Goal: Transaction & Acquisition: Purchase product/service

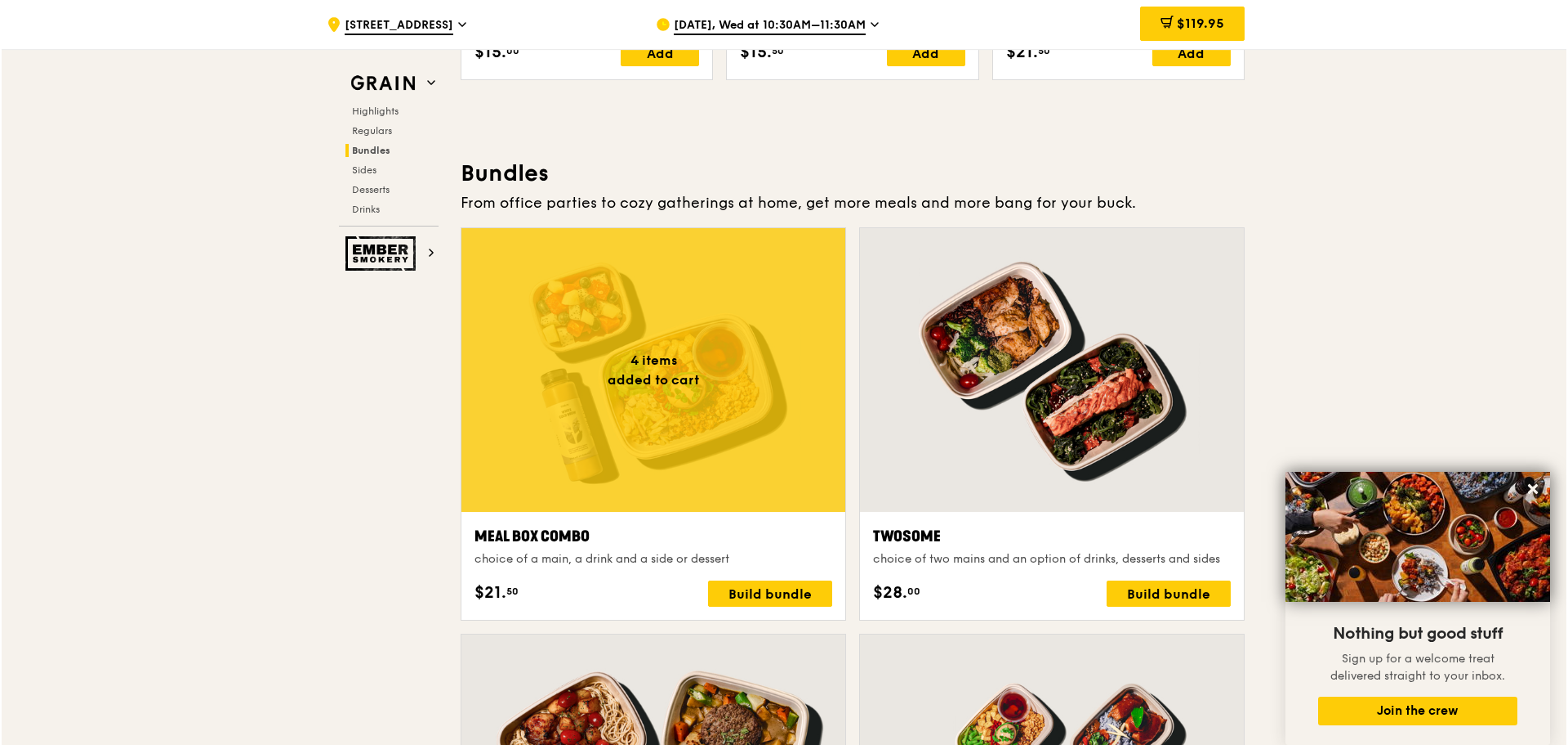
scroll to position [2305, 0]
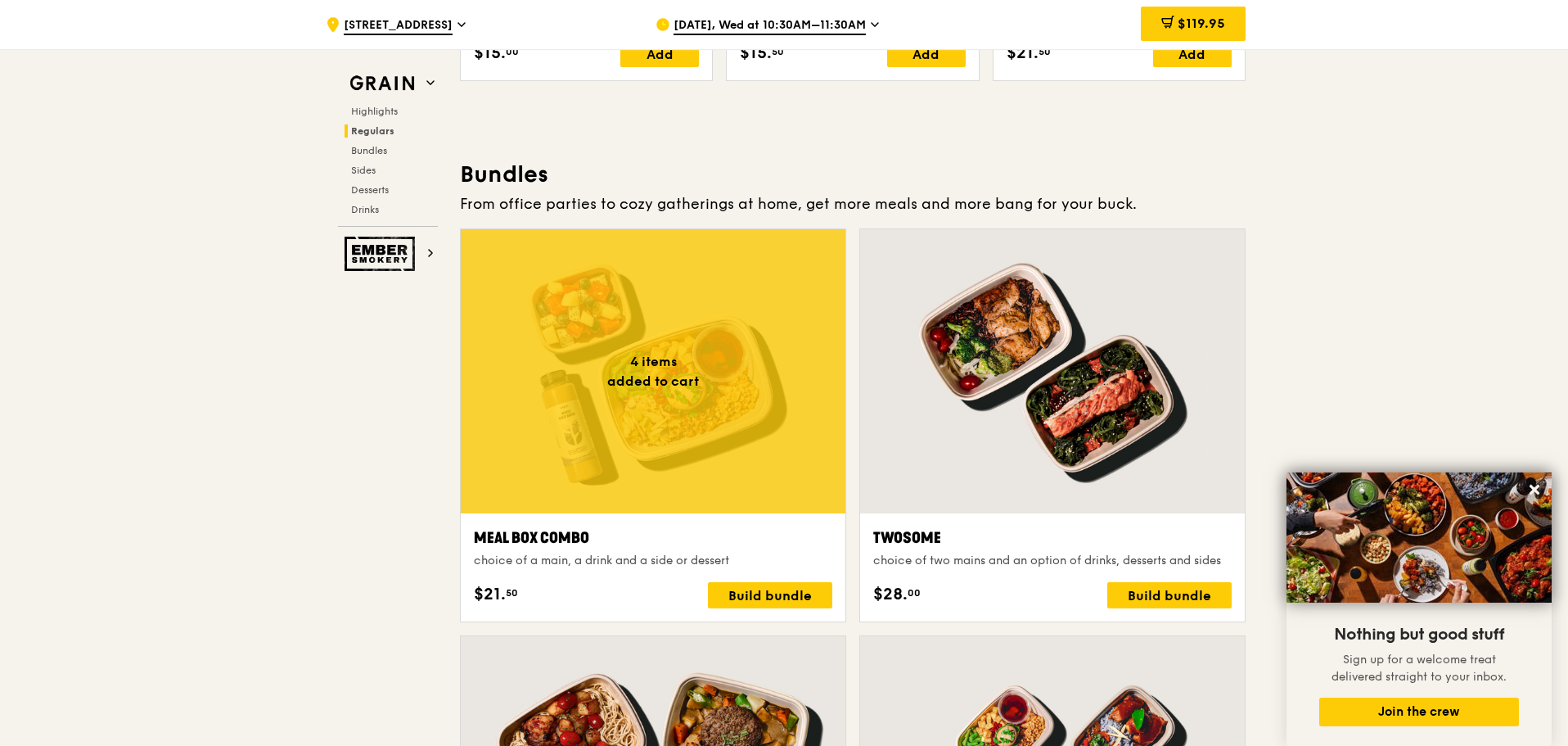
click at [761, 540] on div "Meal Box Combo" at bounding box center [653, 538] width 359 height 23
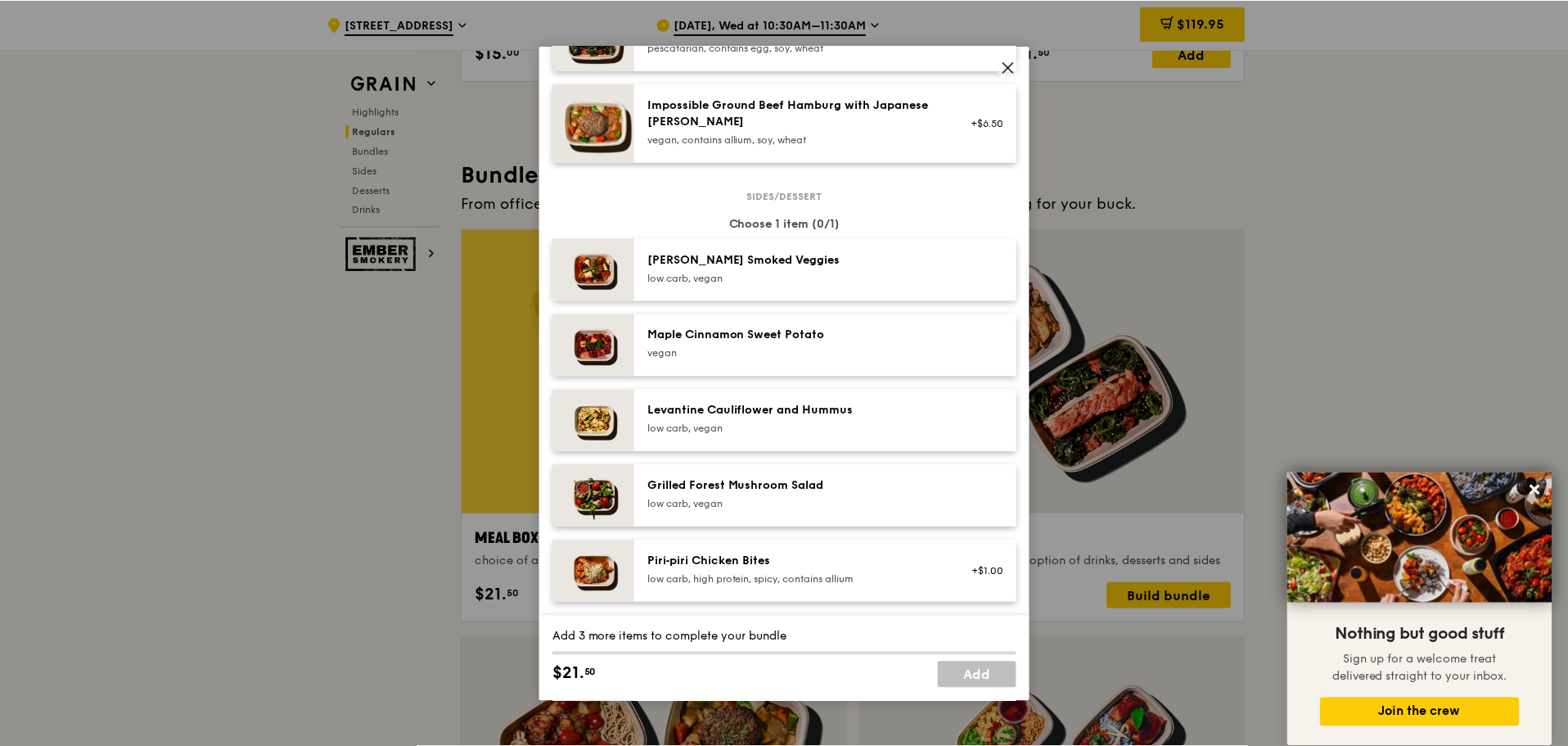
scroll to position [727, 0]
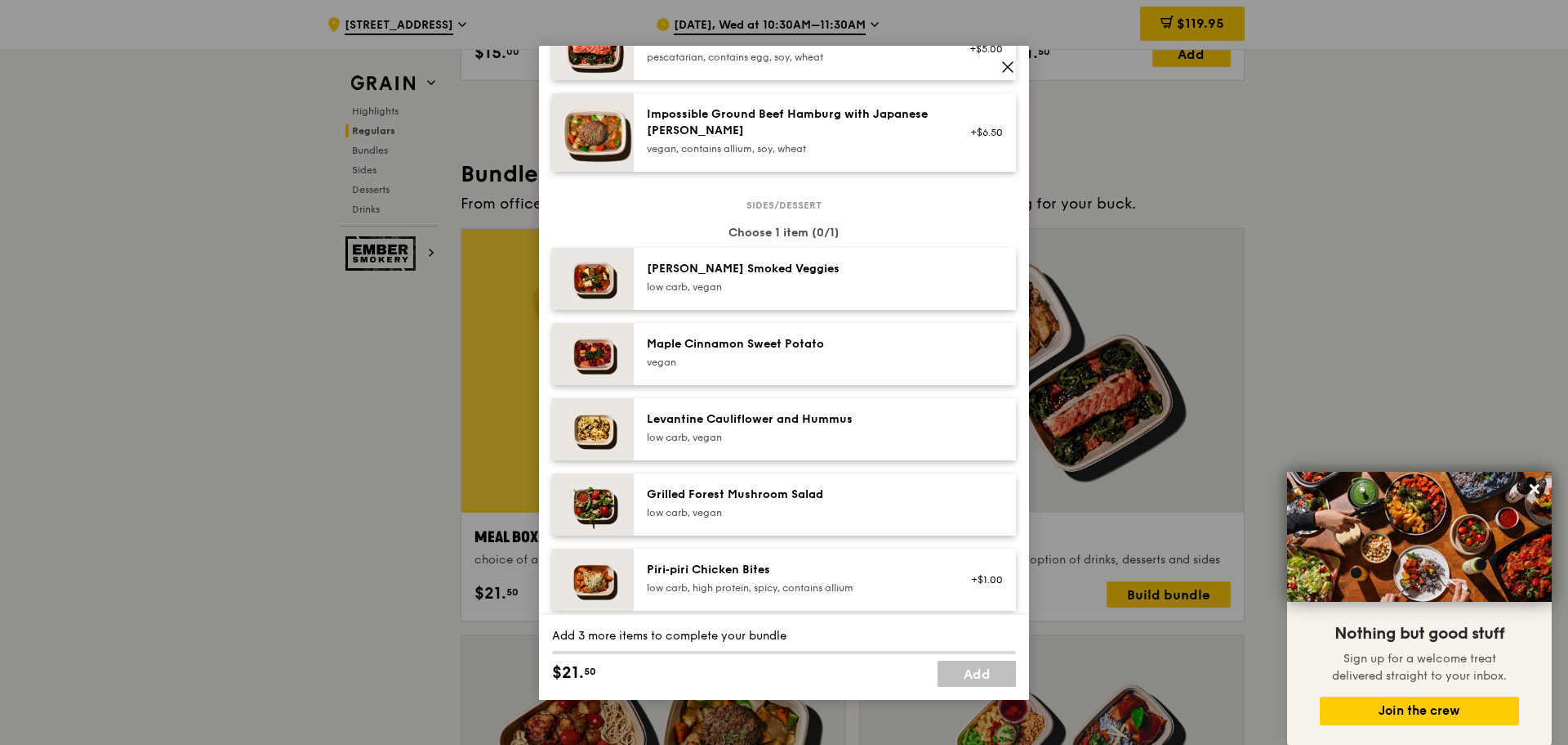
click at [1011, 74] on span at bounding box center [1008, 69] width 15 height 18
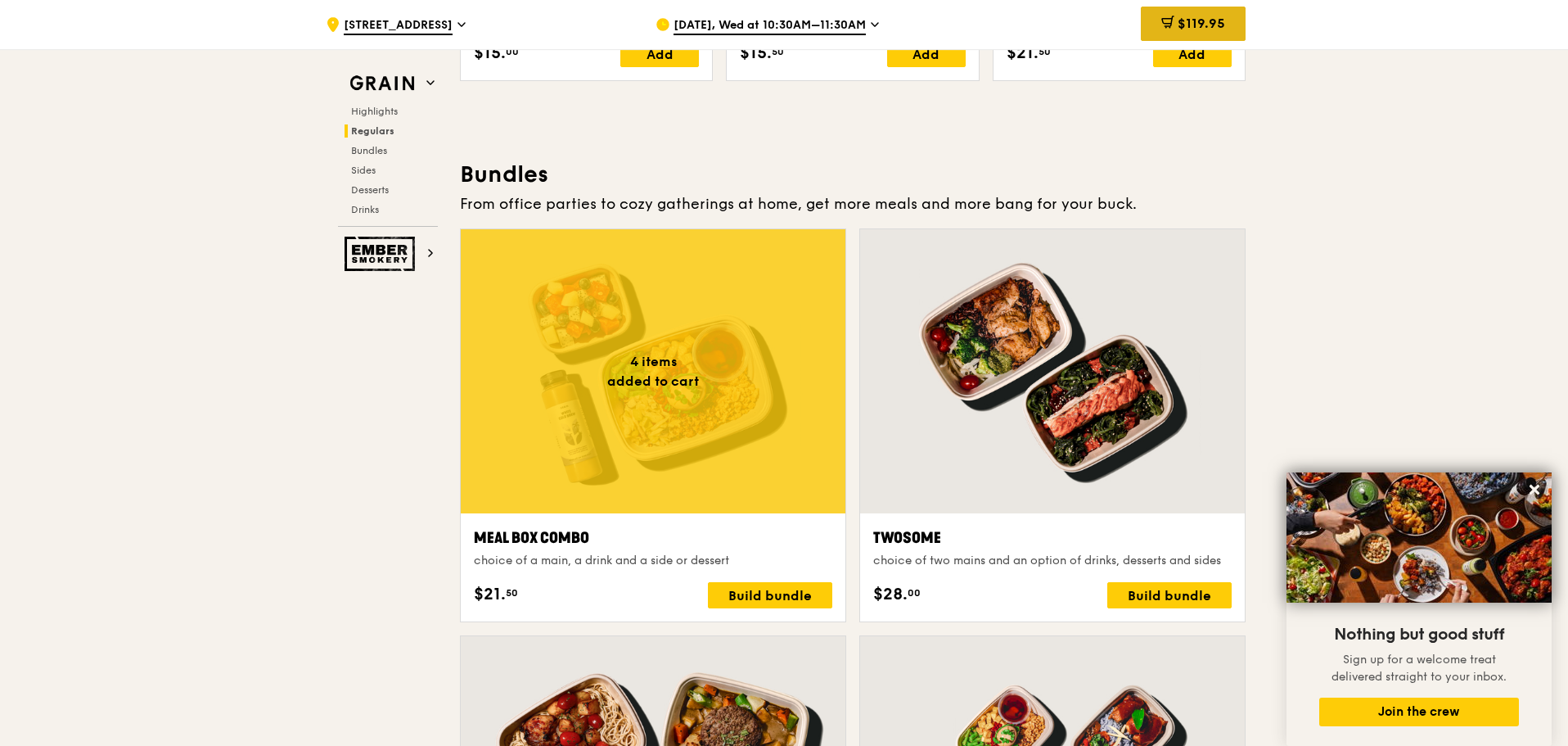
click at [1230, 23] on div "$119.95" at bounding box center [1194, 24] width 105 height 35
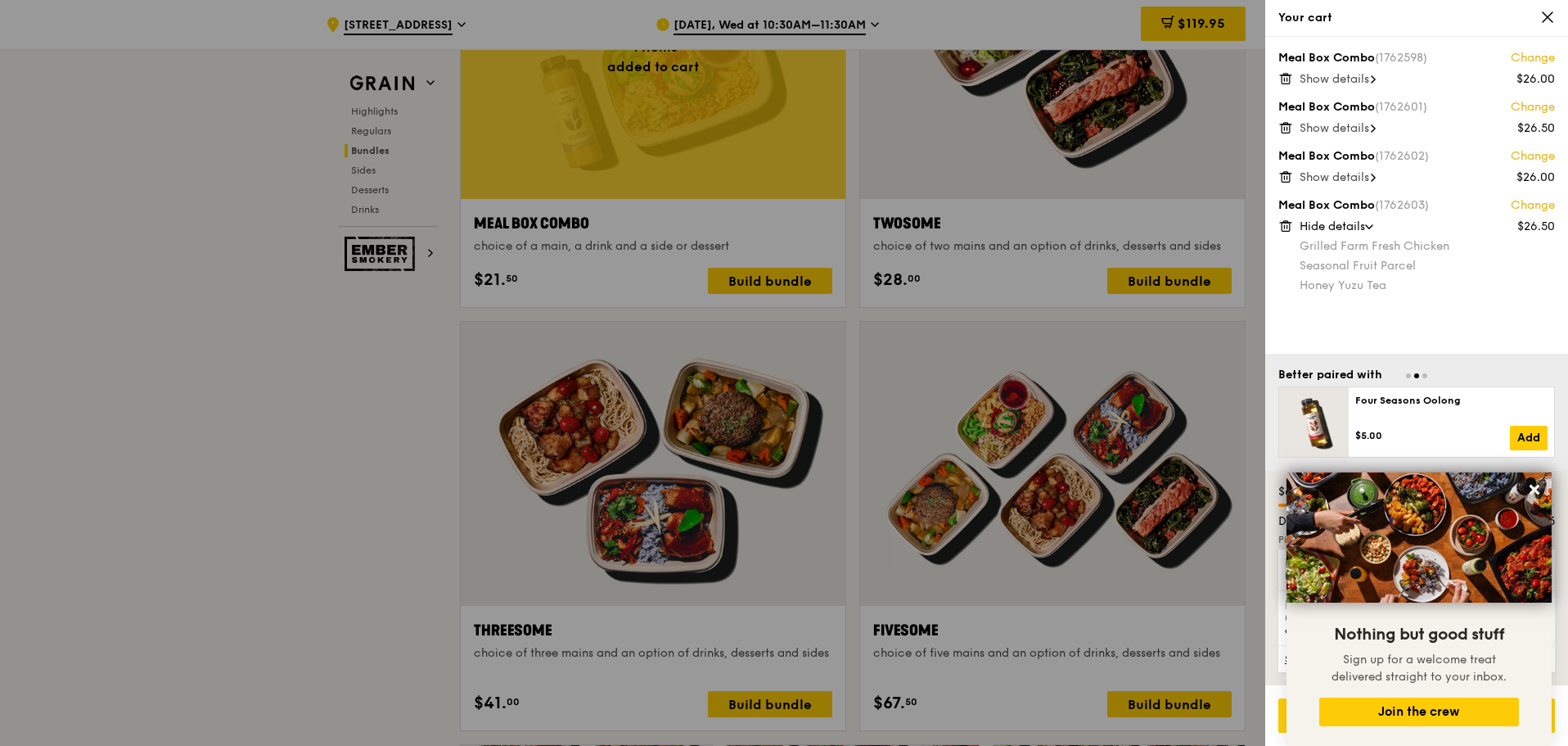
scroll to position [2950, 0]
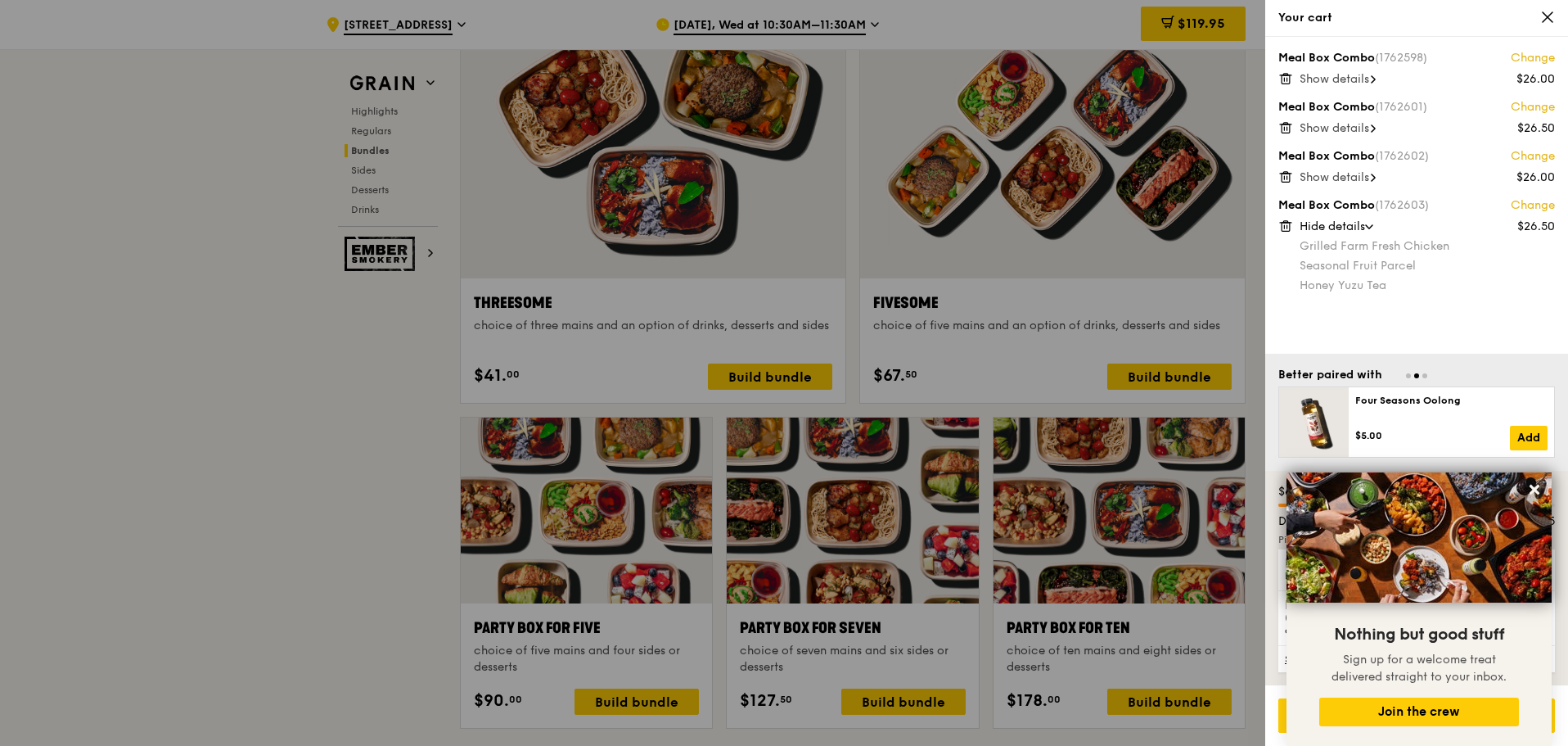
click at [332, 407] on div at bounding box center [784, 373] width 1568 height 746
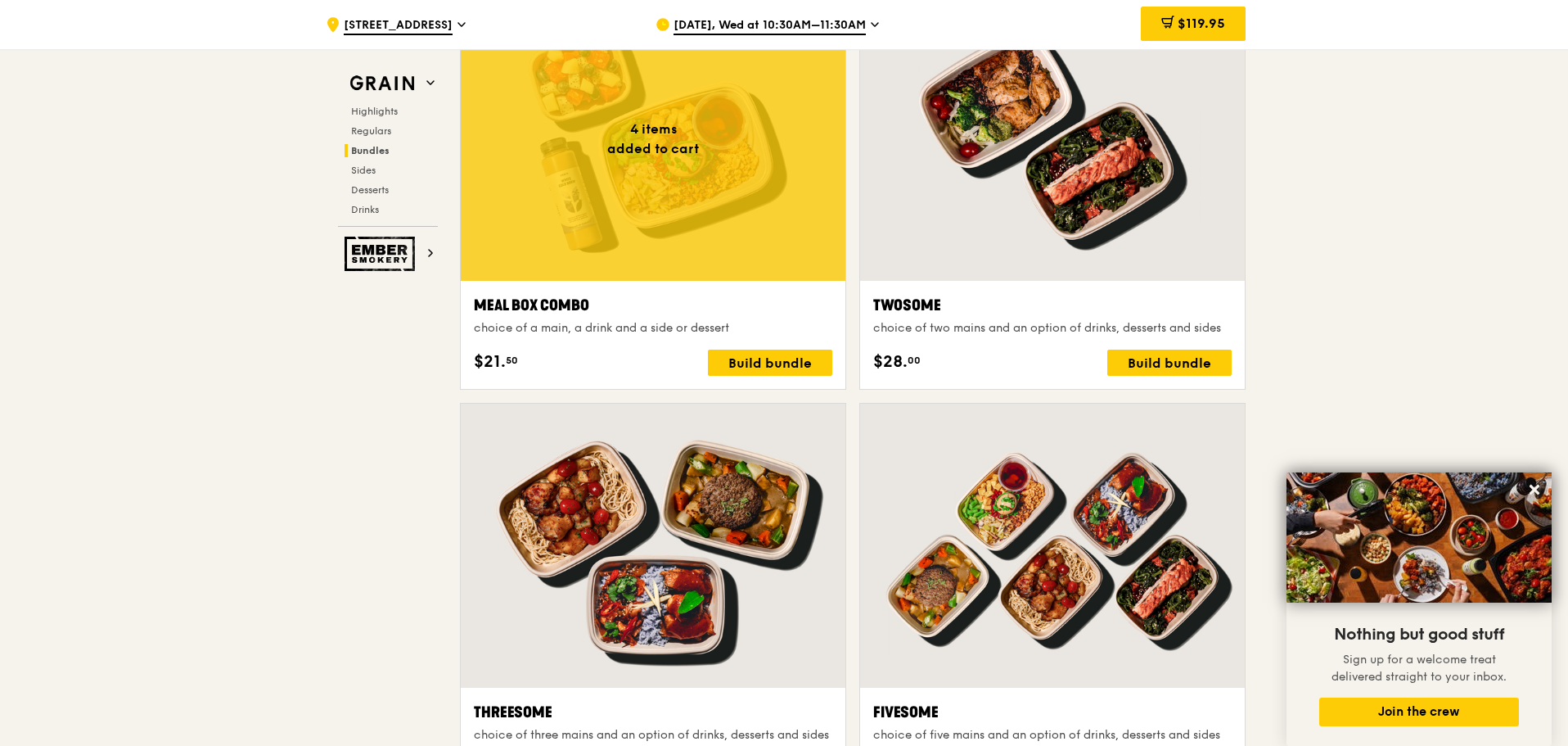
scroll to position [2213, 0]
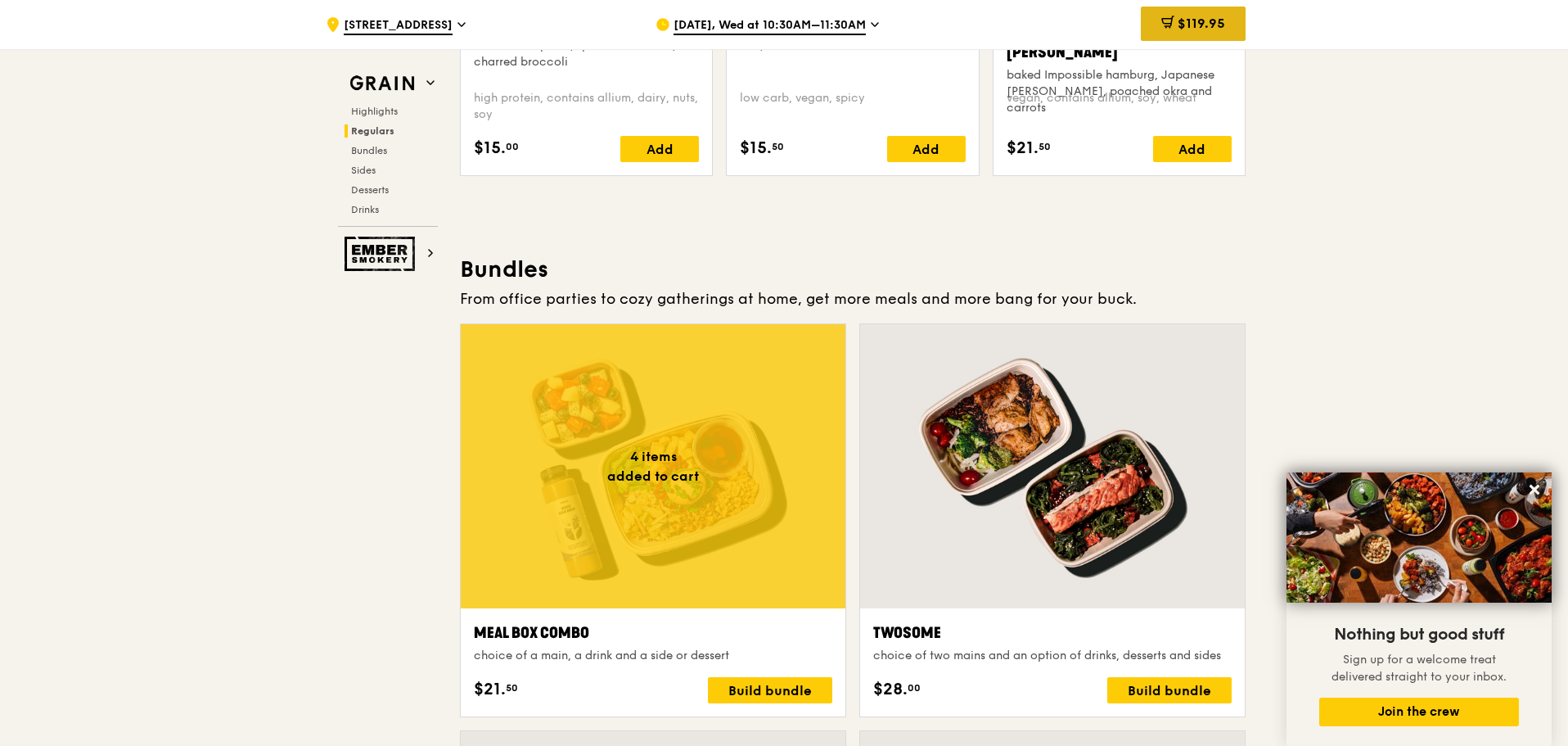
click at [1187, 25] on span "$119.95" at bounding box center [1201, 24] width 47 height 16
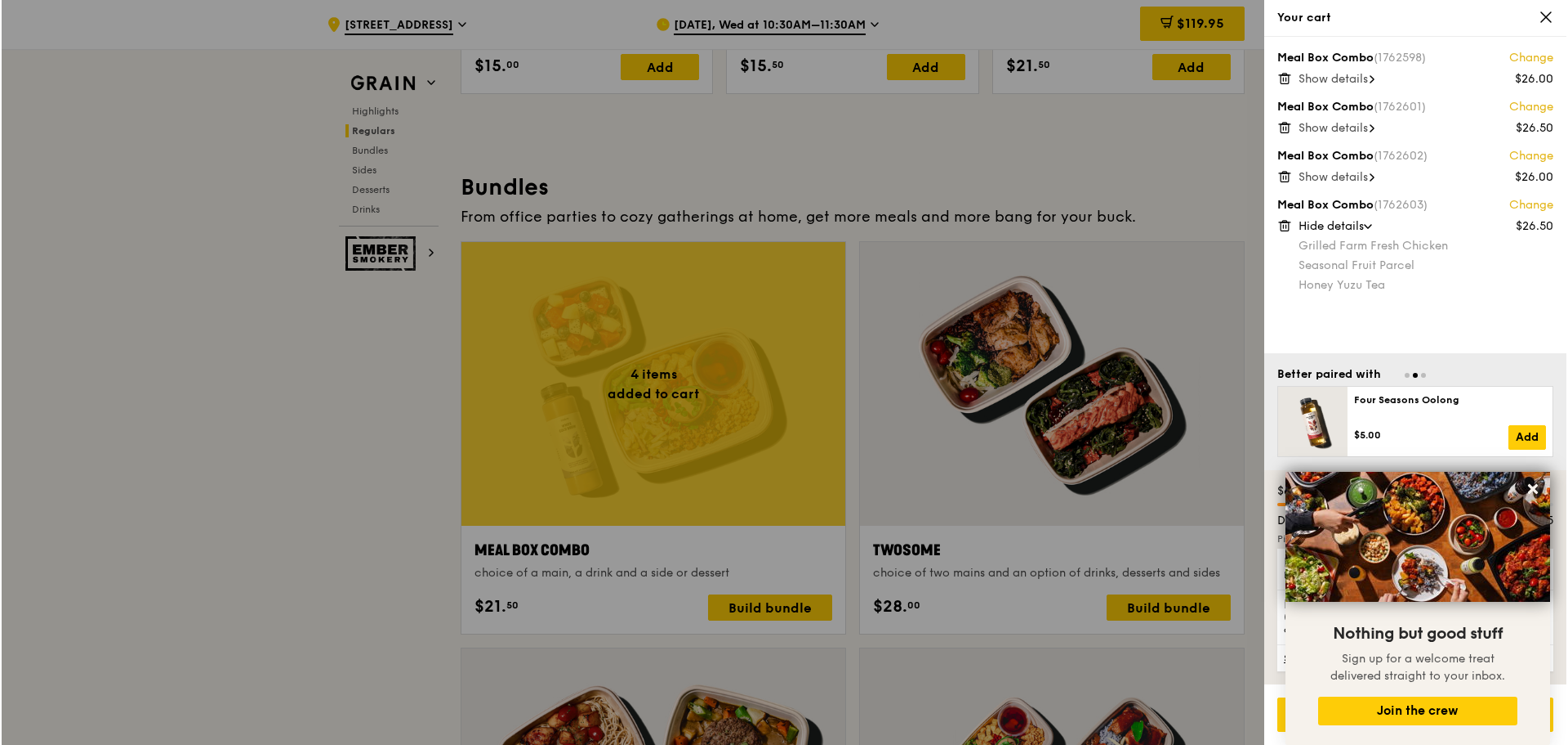
scroll to position [2286, 0]
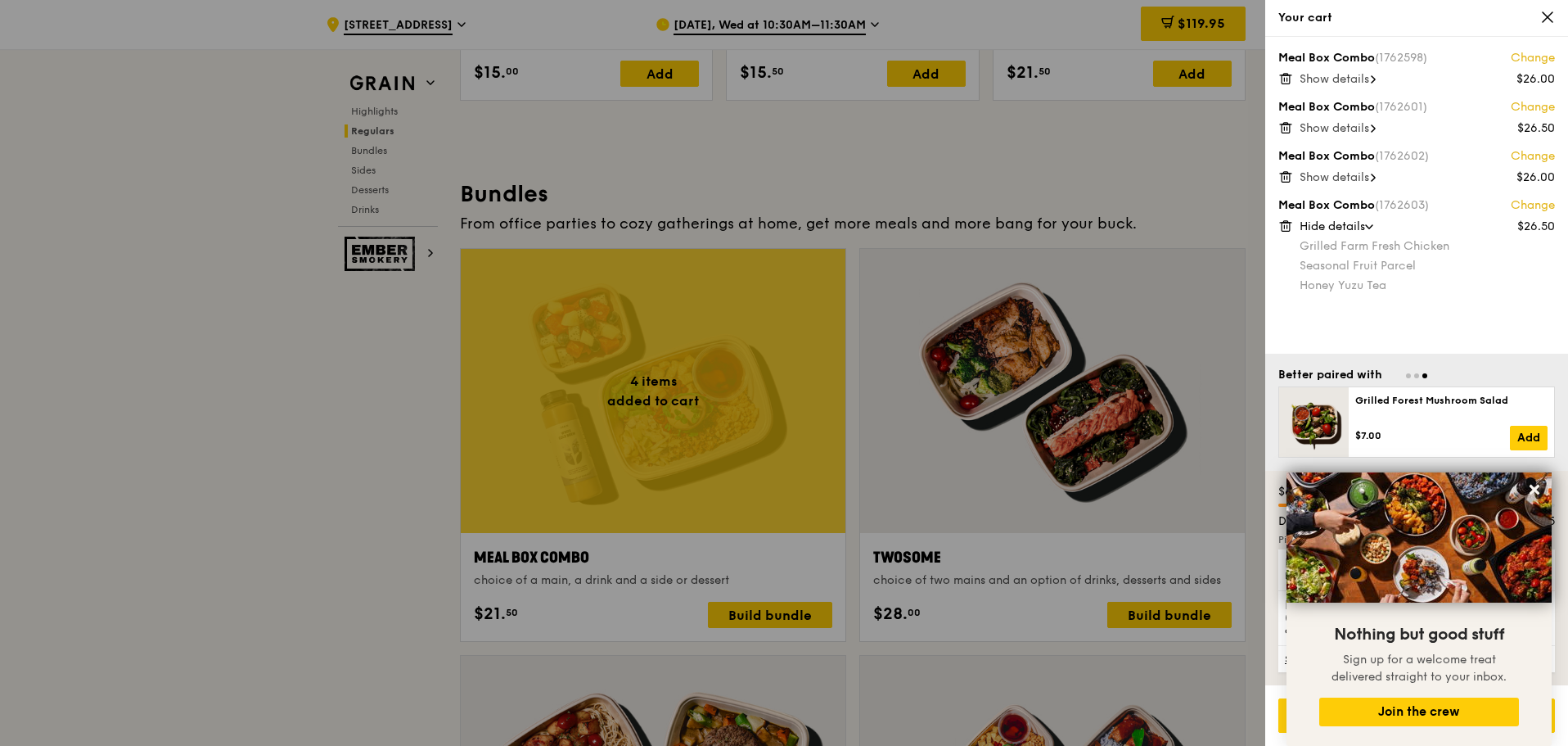
click at [1362, 224] on span "Hide details" at bounding box center [1332, 226] width 65 height 14
click at [1523, 206] on link "Change" at bounding box center [1532, 206] width 44 height 17
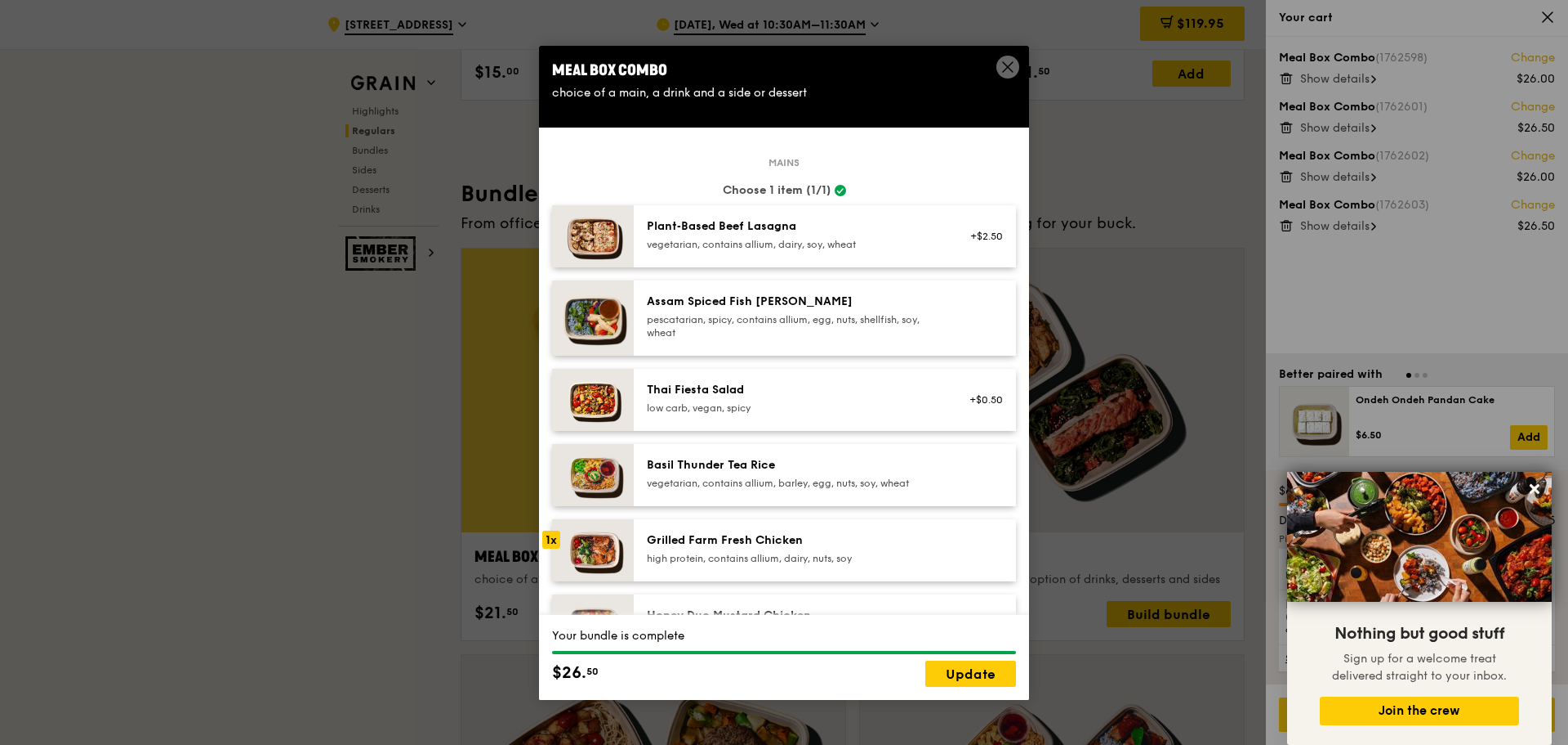
click at [999, 64] on span at bounding box center [1007, 66] width 23 height 23
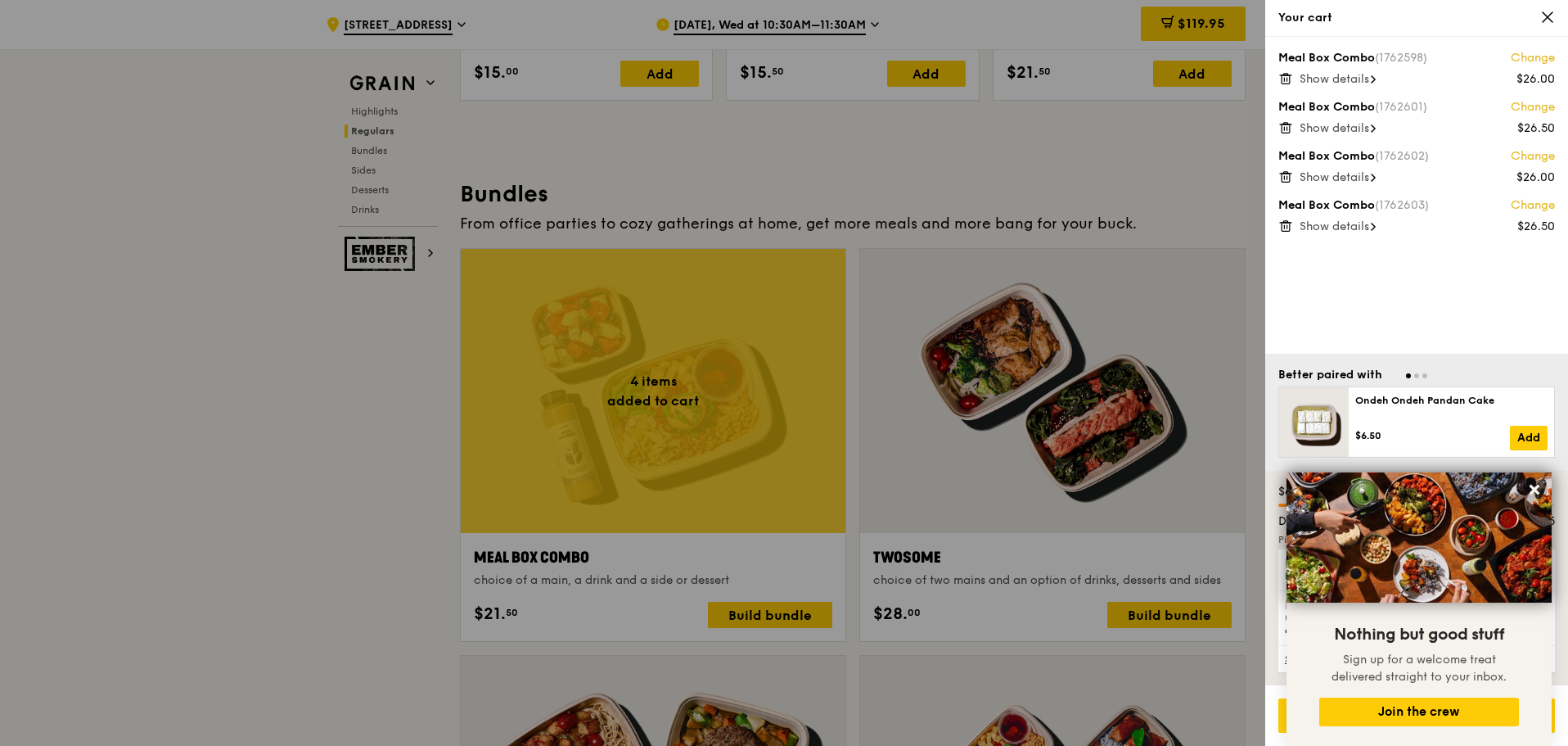
click at [1369, 226] on span "Show details" at bounding box center [1334, 226] width 69 height 14
click at [1356, 190] on div "Meal Box Combo (1762598) Change $26.00 Show details Meal Box Combo (1762601) Ch…" at bounding box center [1416, 195] width 302 height 317
click at [1365, 179] on span "Show details" at bounding box center [1334, 177] width 69 height 14
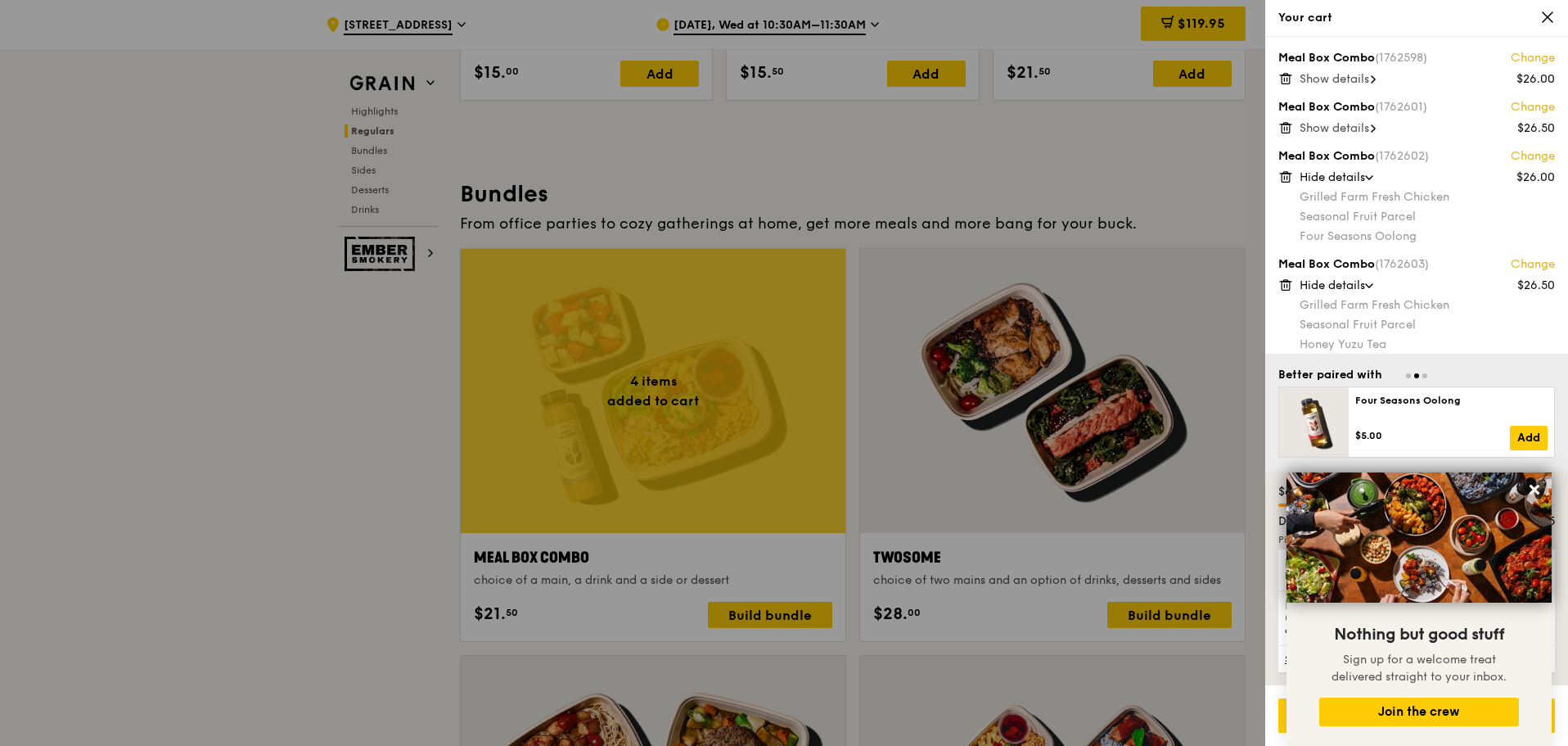
click at [1536, 265] on link "Change" at bounding box center [1532, 264] width 44 height 17
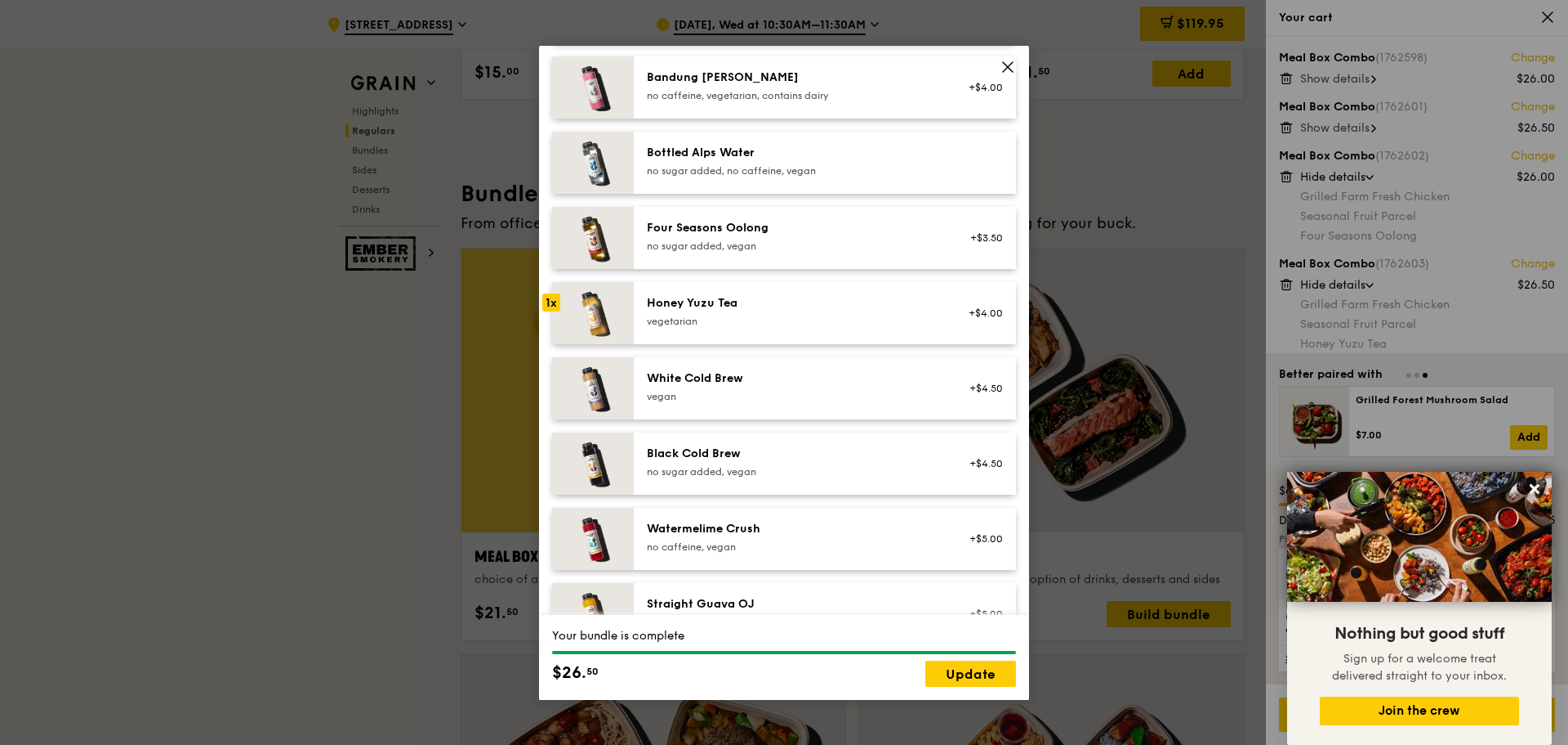
scroll to position [1789, 0]
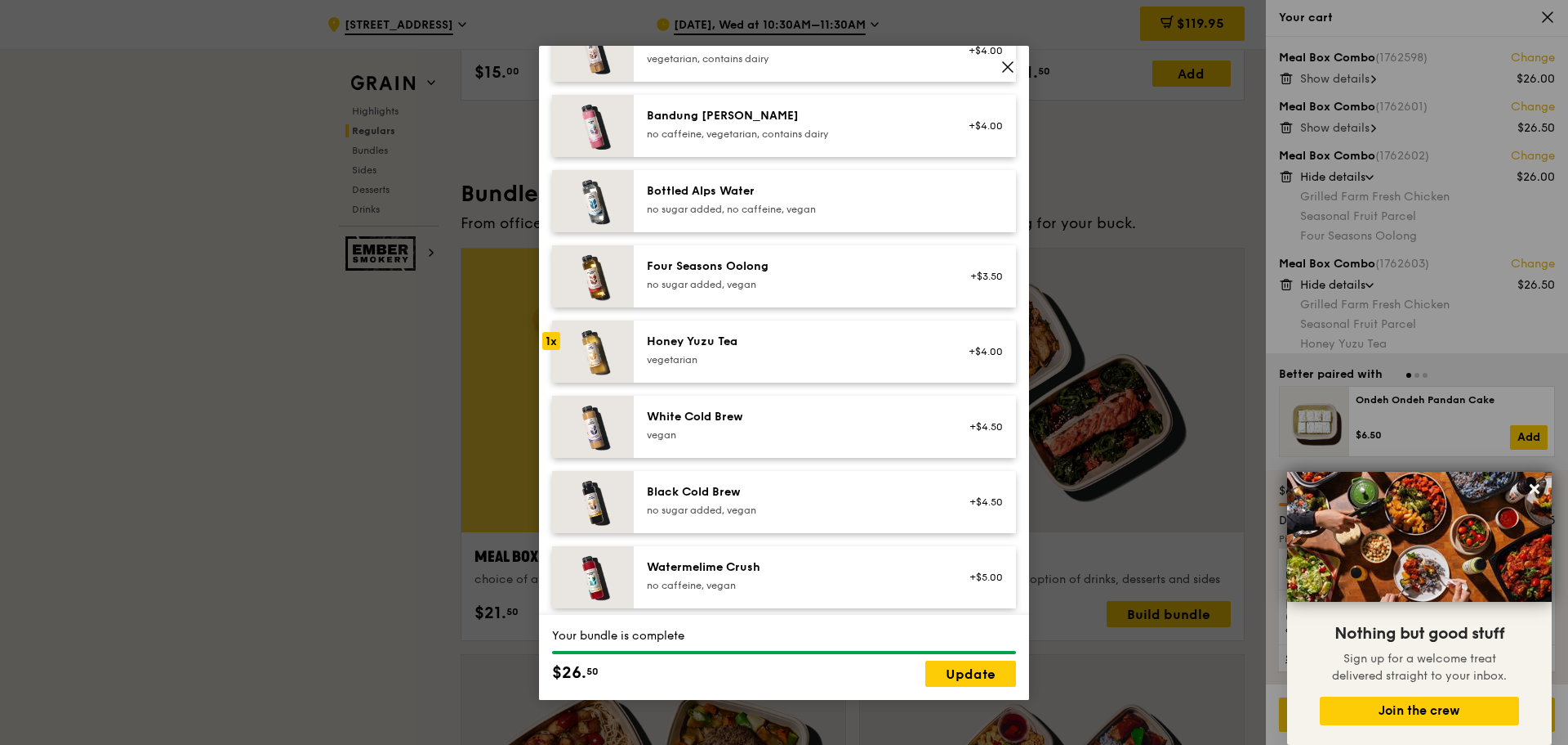
click at [768, 280] on div "no sugar added, vegan" at bounding box center [793, 284] width 293 height 13
click at [993, 663] on link "Update" at bounding box center [970, 673] width 91 height 27
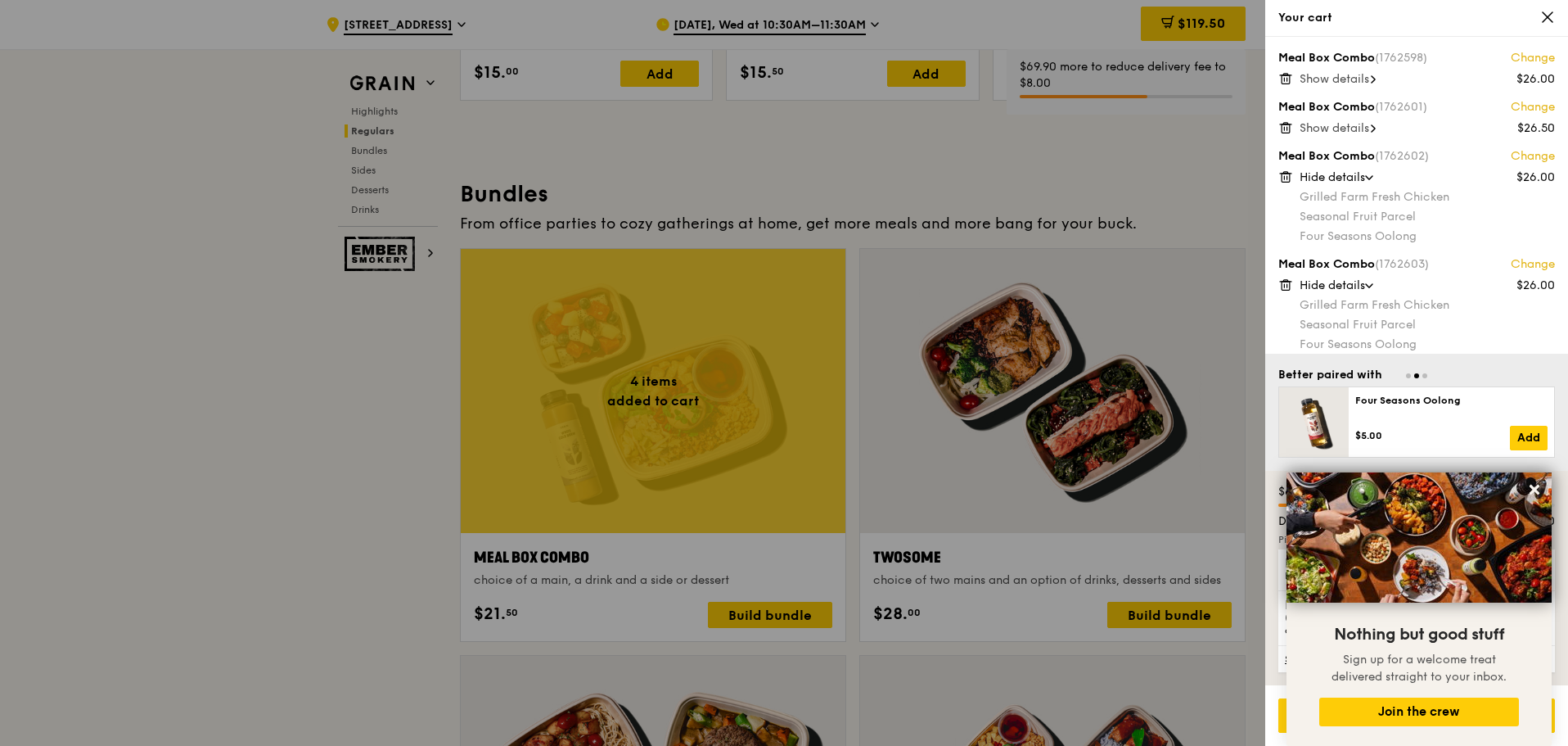
click at [1540, 106] on link "Change" at bounding box center [1532, 107] width 44 height 17
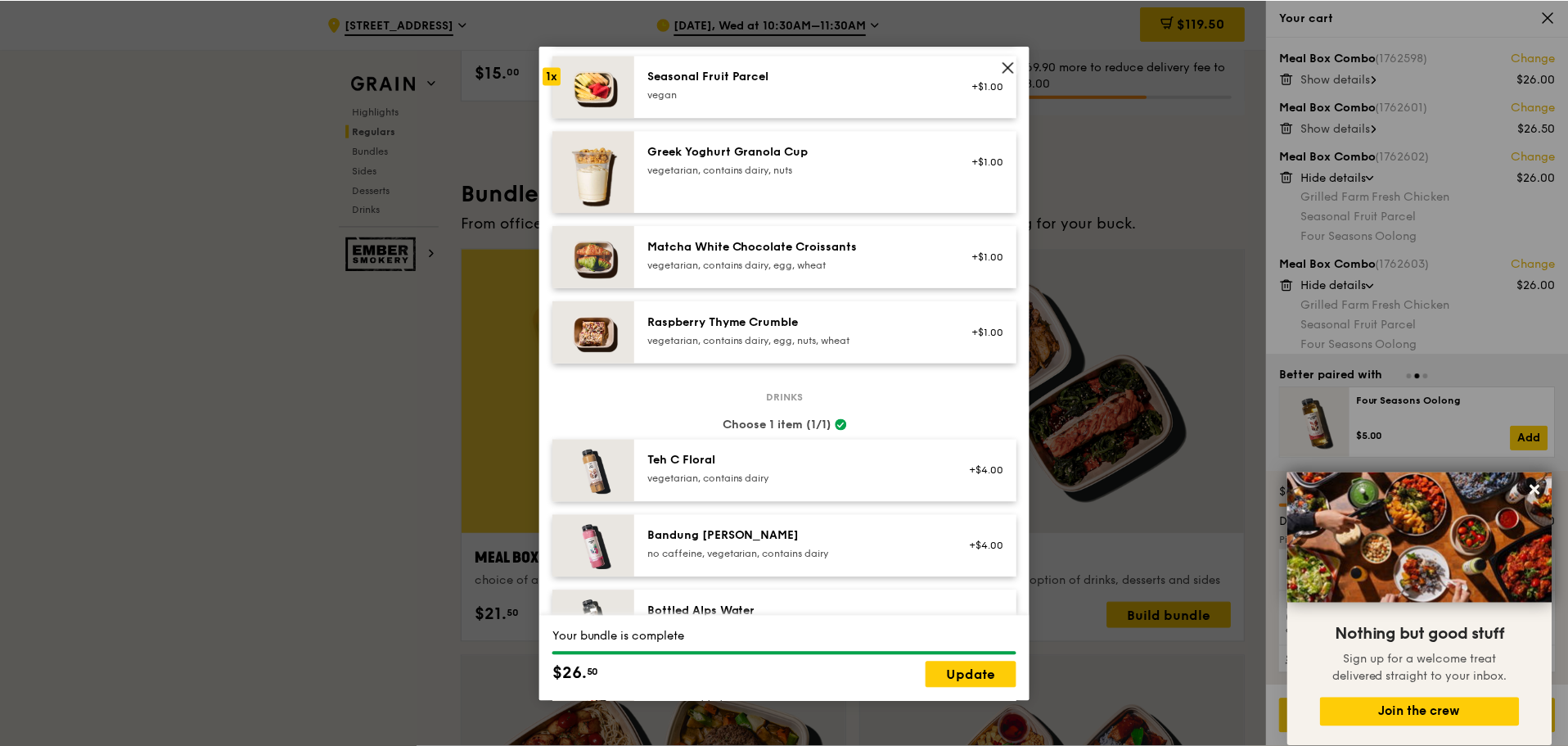
scroll to position [1800, 0]
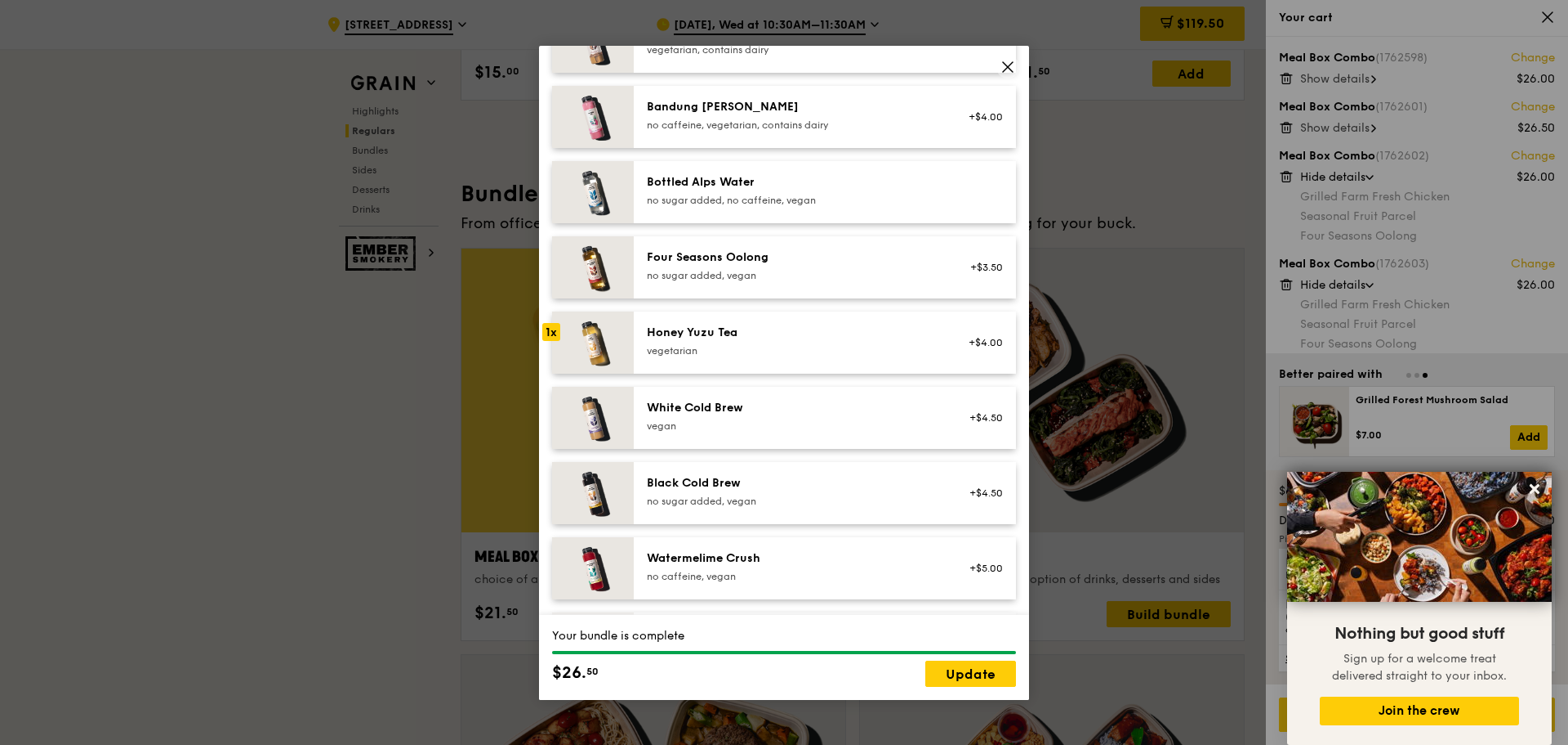
click at [720, 262] on div "Four Seasons Oolong" at bounding box center [793, 258] width 293 height 17
click at [951, 664] on link "Update" at bounding box center [970, 673] width 91 height 27
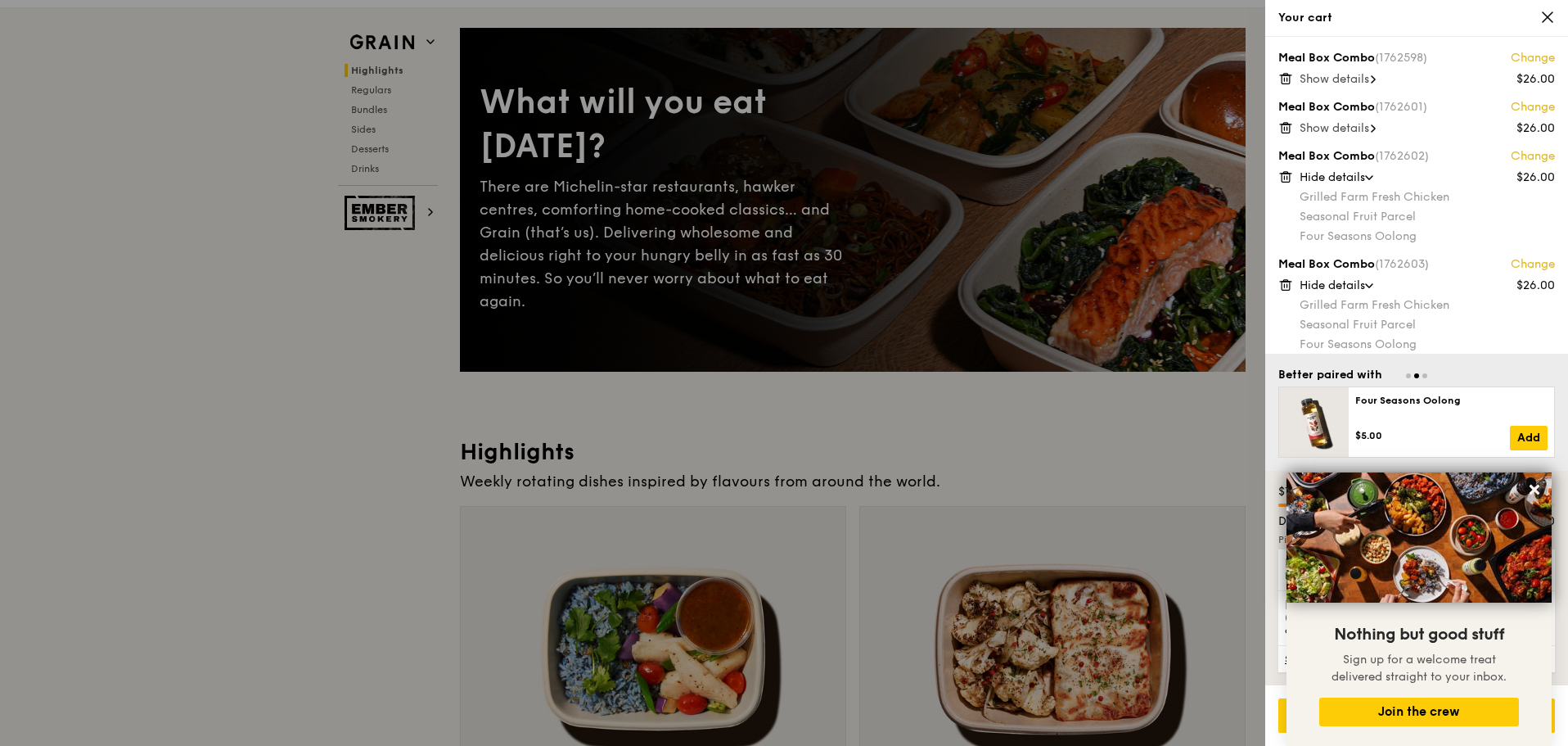
scroll to position [0, 0]
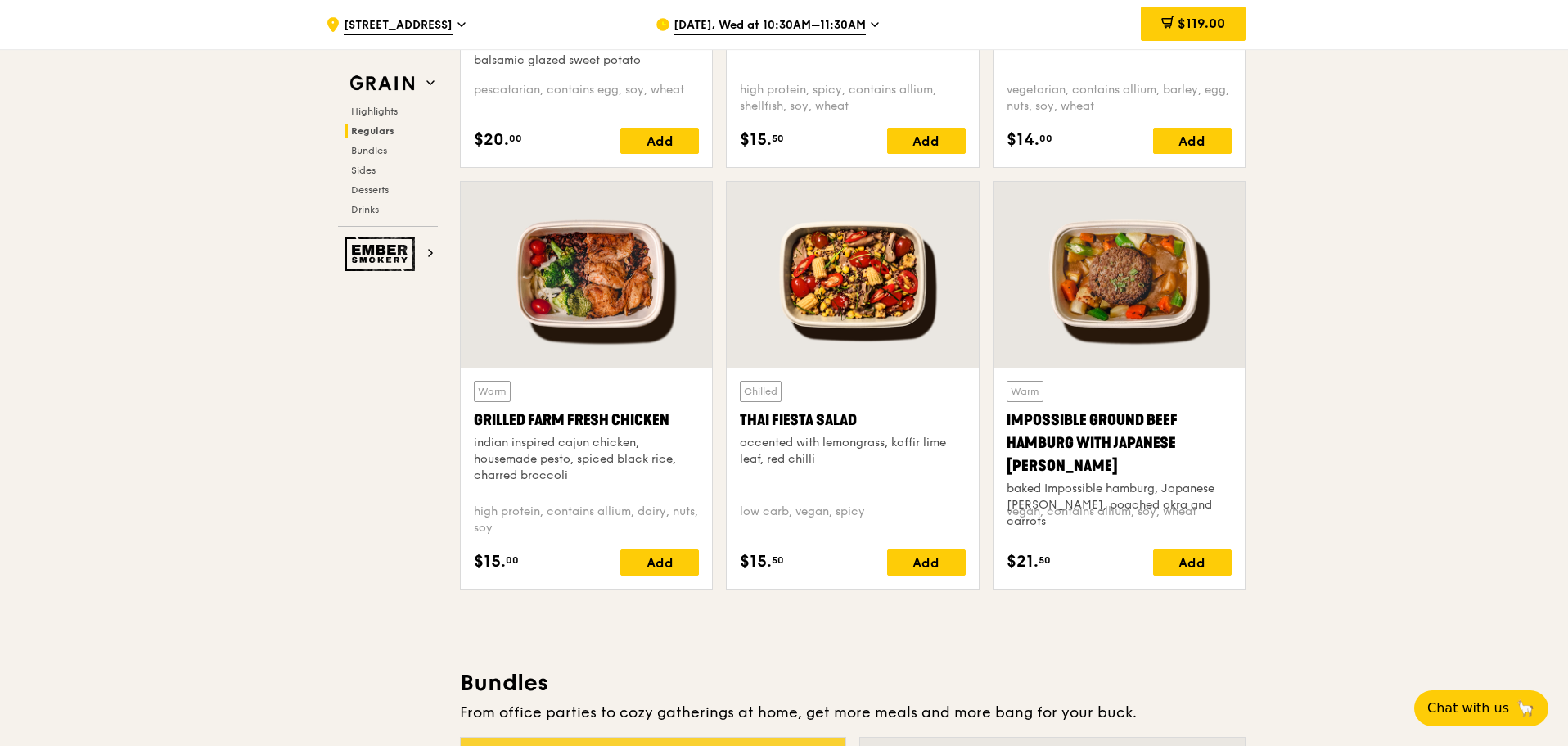
scroll to position [2455, 0]
